Goal: Navigation & Orientation: Go to known website

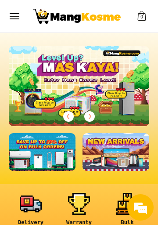
scroll to position [0, 140]
